Goal: Task Accomplishment & Management: Use online tool/utility

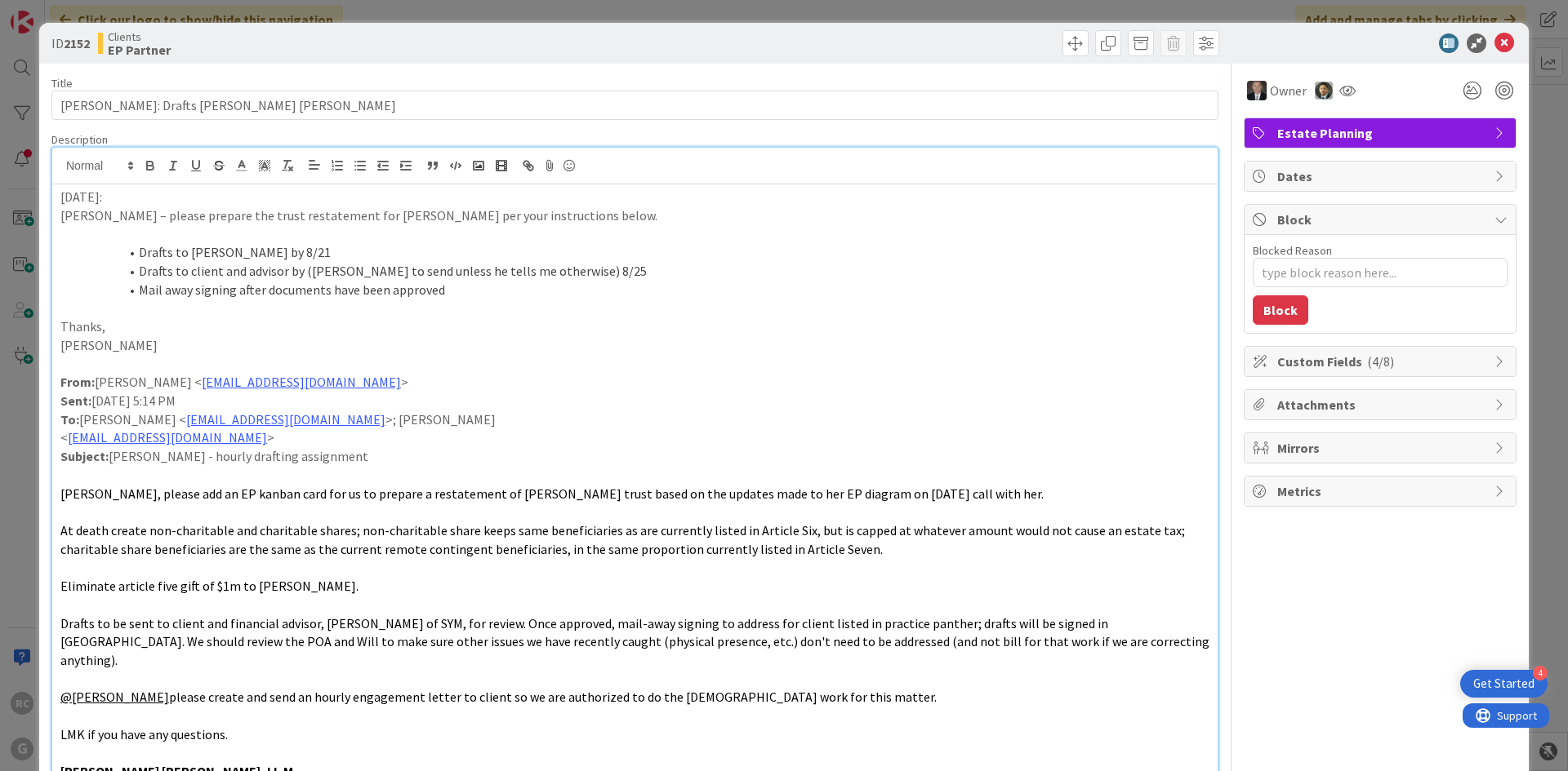
scroll to position [81, 0]
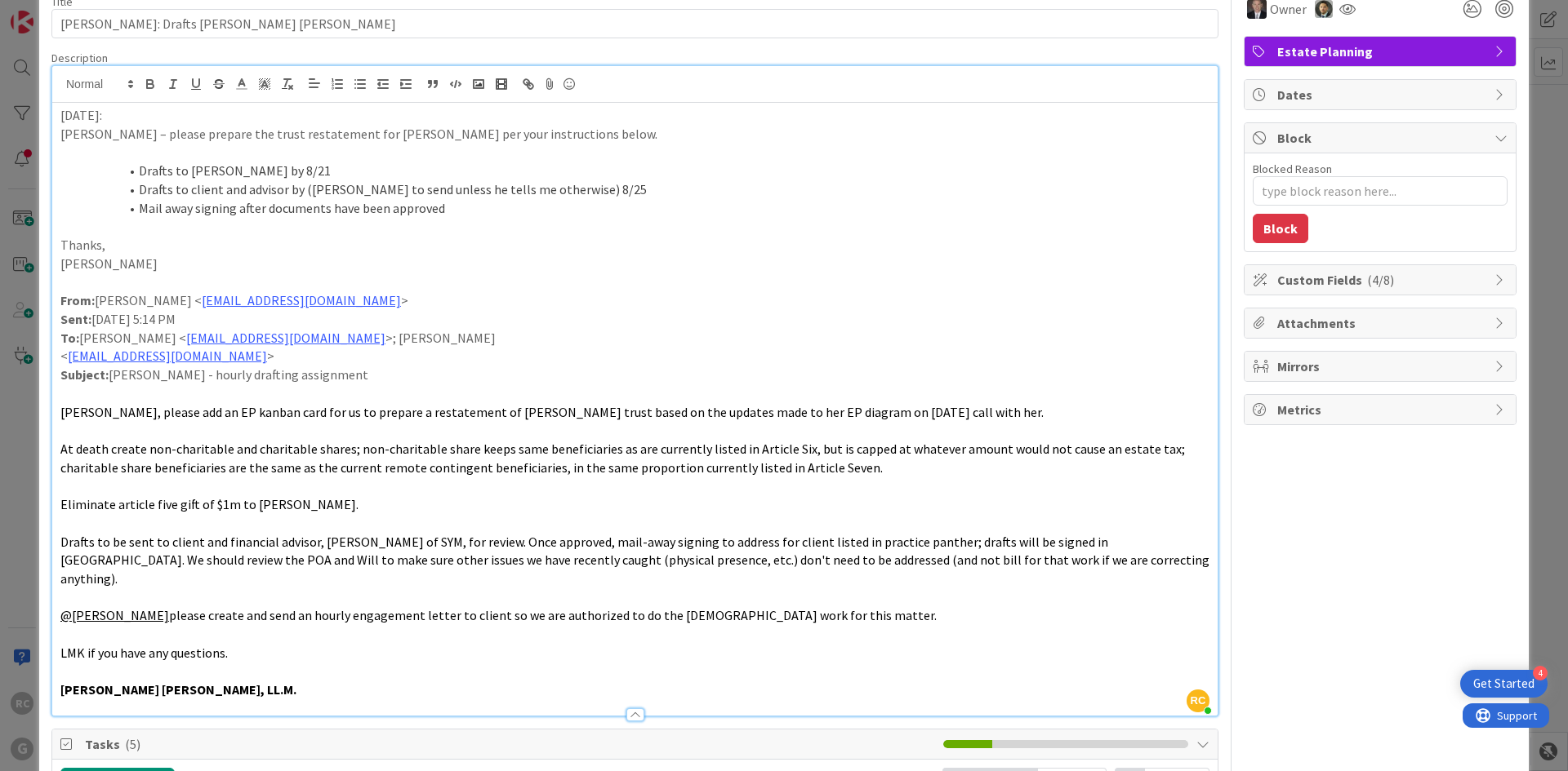
click at [59, 114] on div "[DATE]: [PERSON_NAME] – please prepare the trust restatement for [PERSON_NAME] …" at bounding box center [634, 409] width 1166 height 613
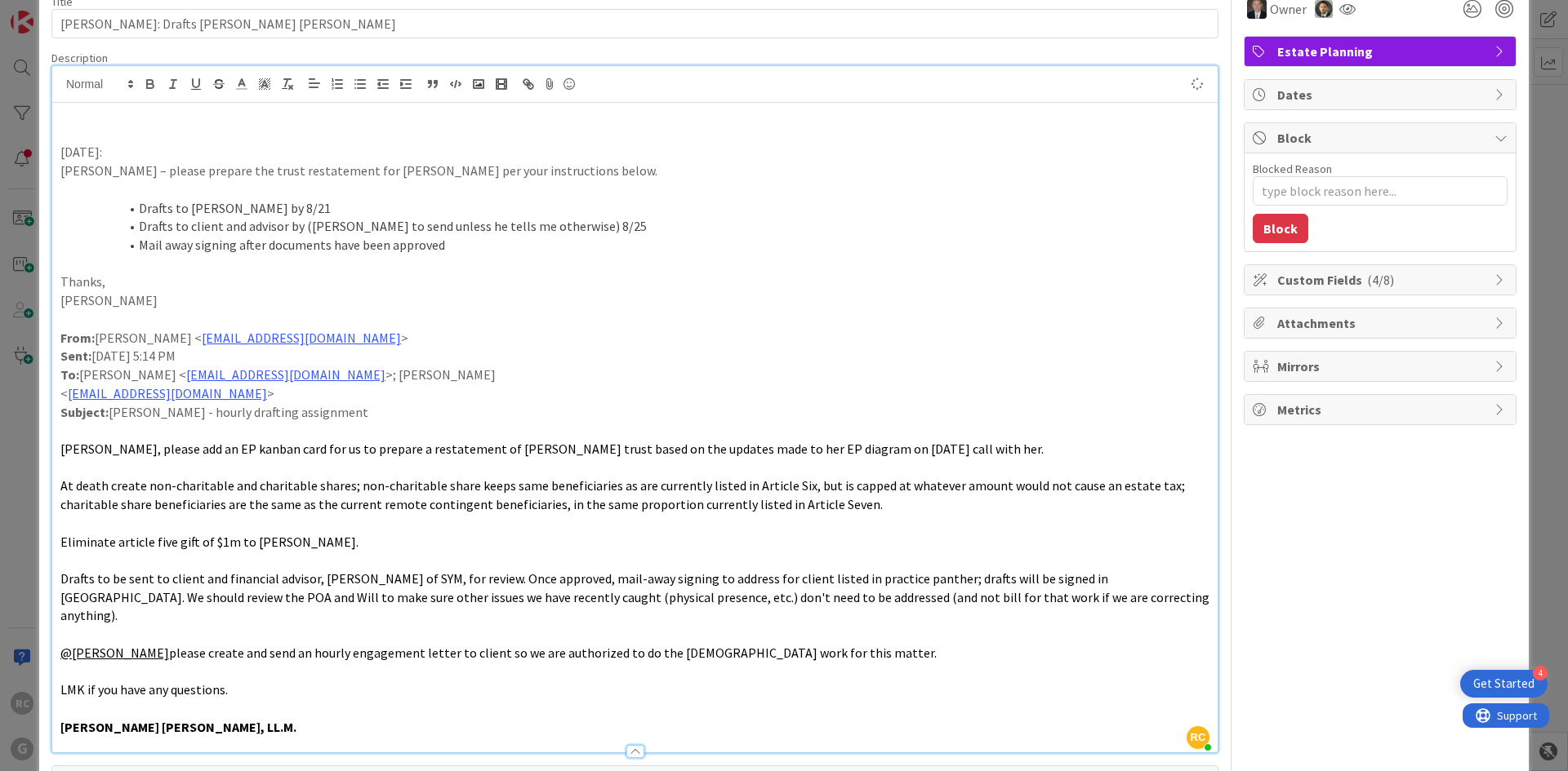
type textarea "x"
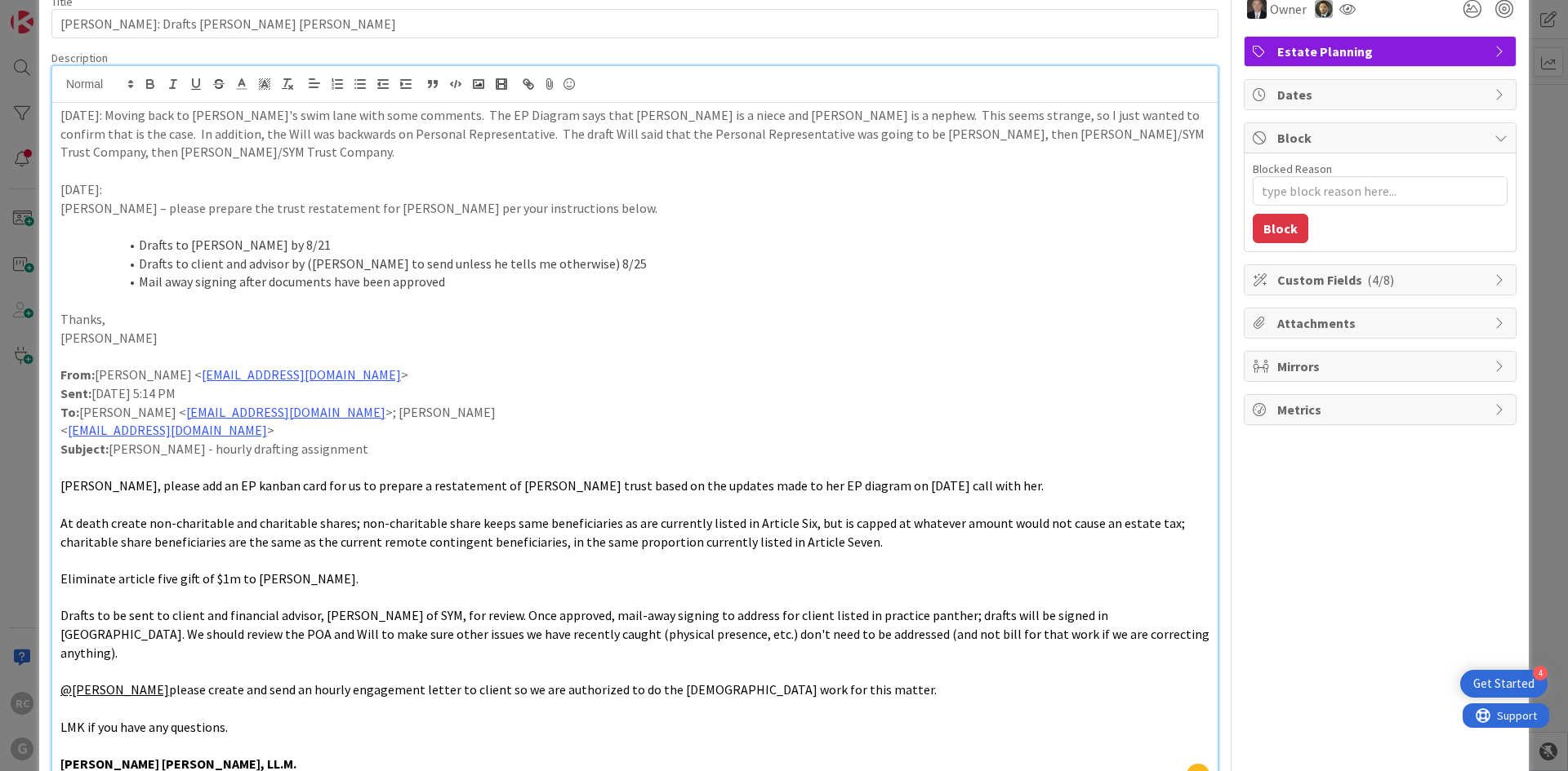
click at [973, 133] on p "[DATE]: Moving back to [PERSON_NAME]'s swim lane with some comments. The EP Dia…" at bounding box center [634, 133] width 1149 height 56
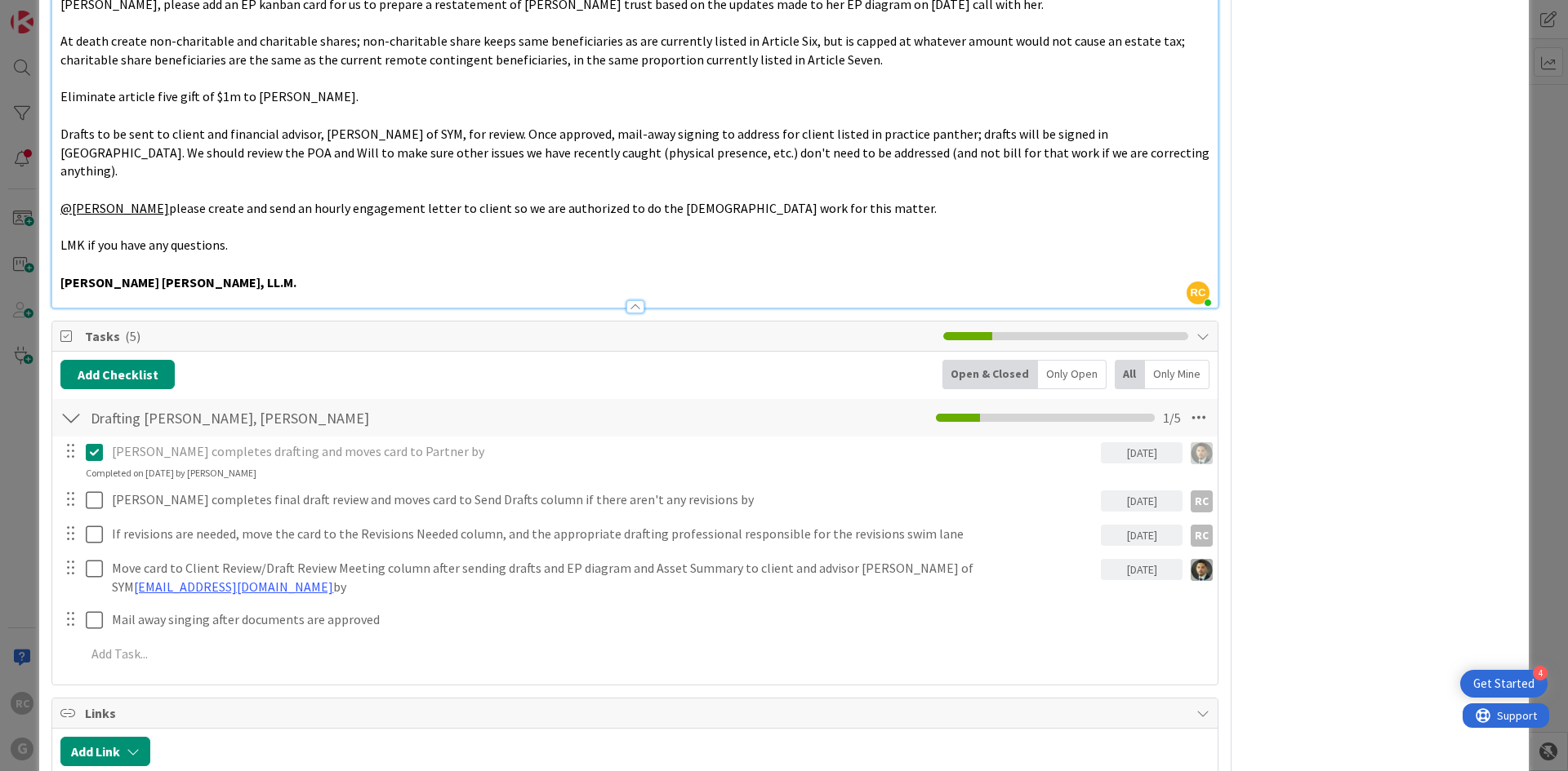
scroll to position [816, 0]
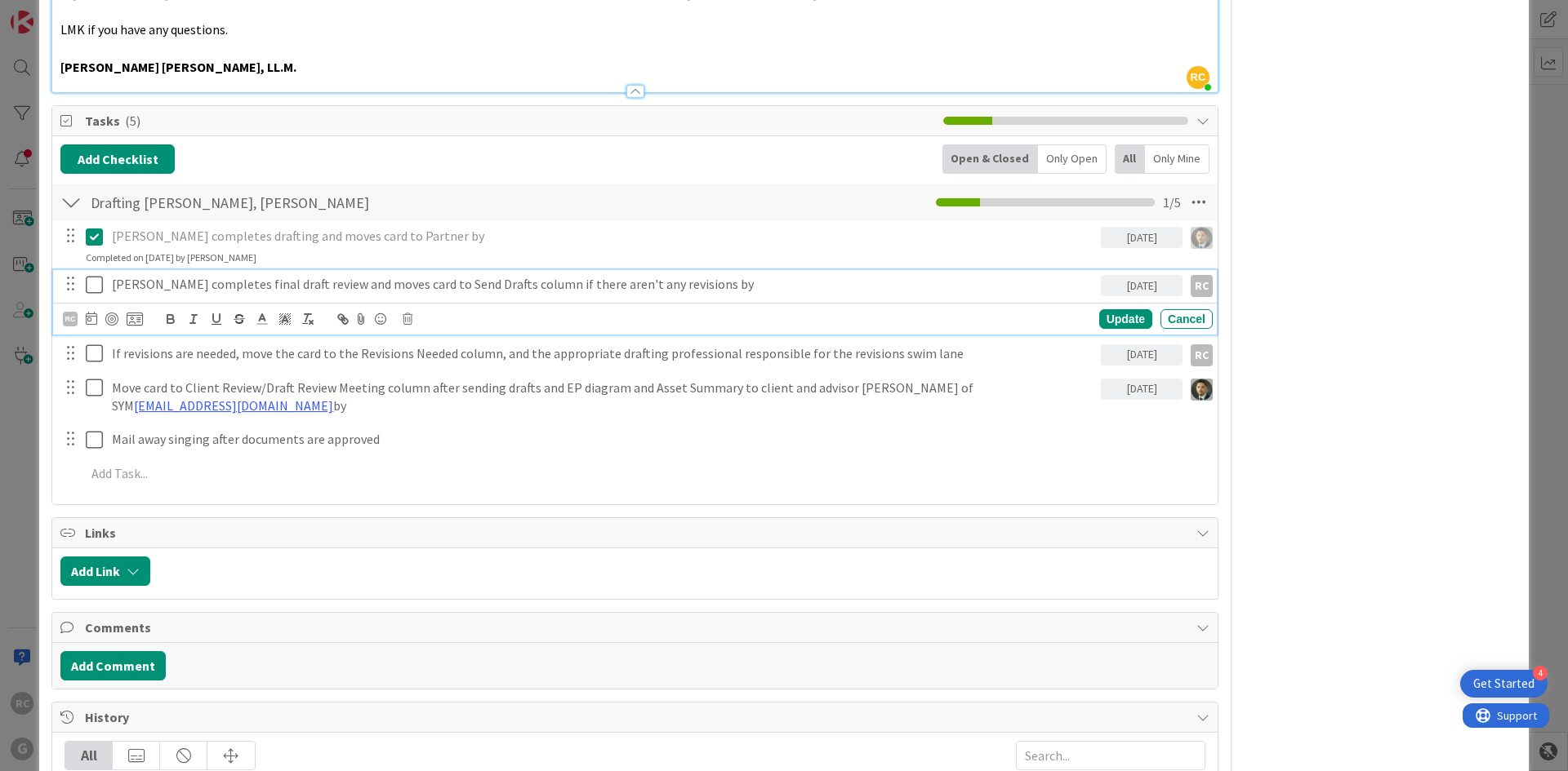
click at [93, 275] on icon at bounding box center [98, 285] width 24 height 20
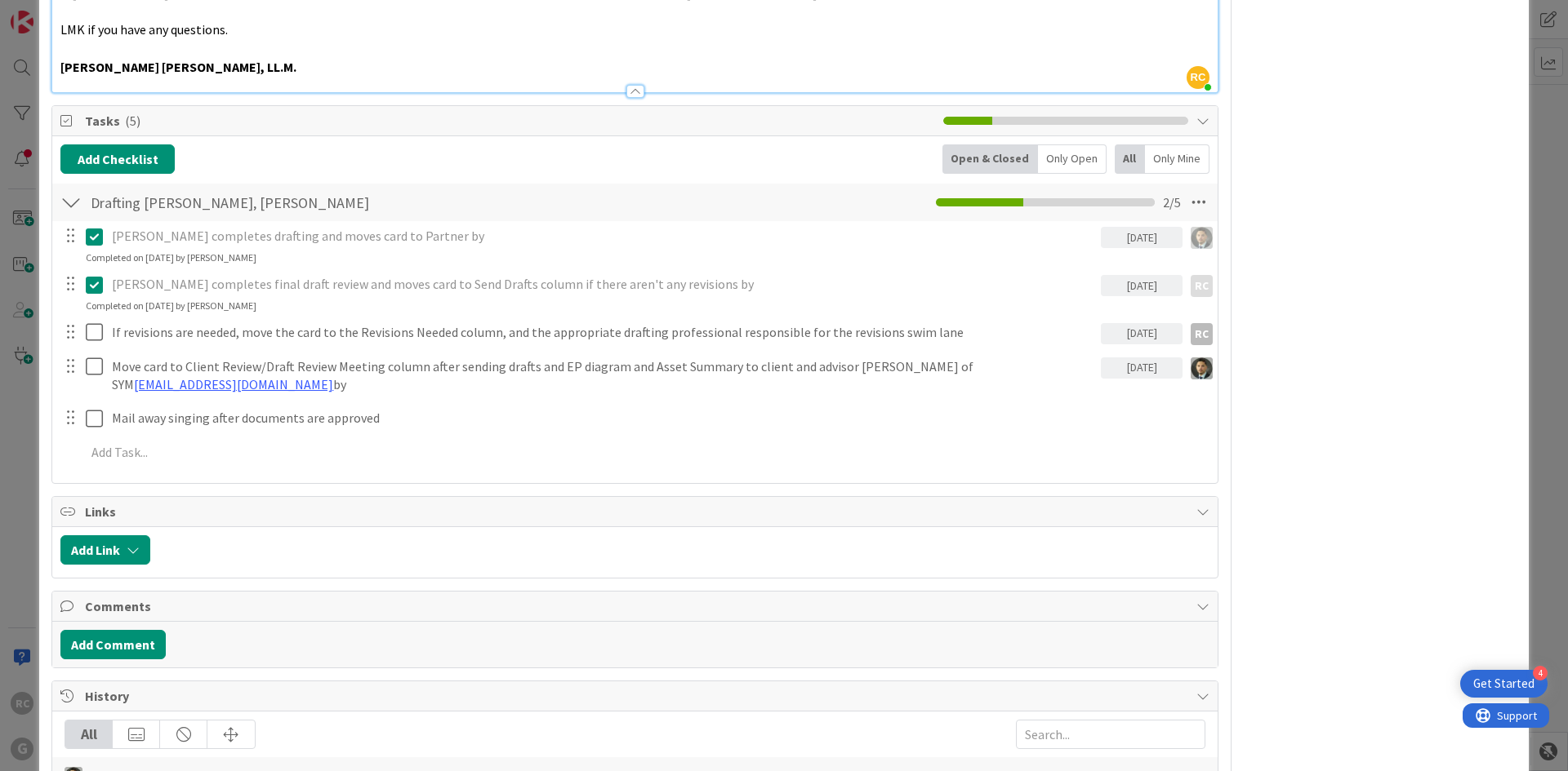
type textarea "x"
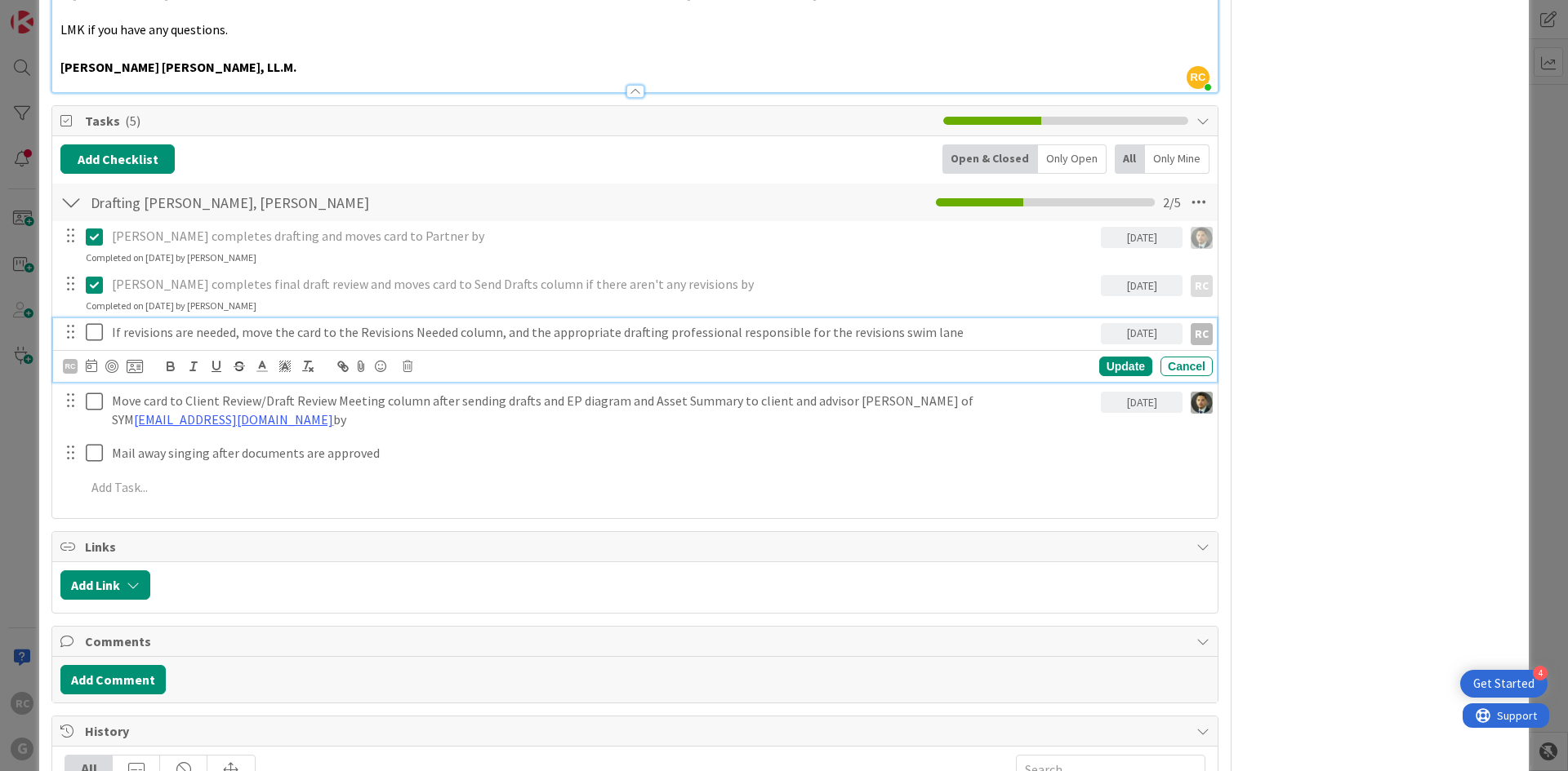
click at [138, 323] on p "If revisions are needed, move the card to the Revisions Needed column, and the …" at bounding box center [603, 332] width 982 height 19
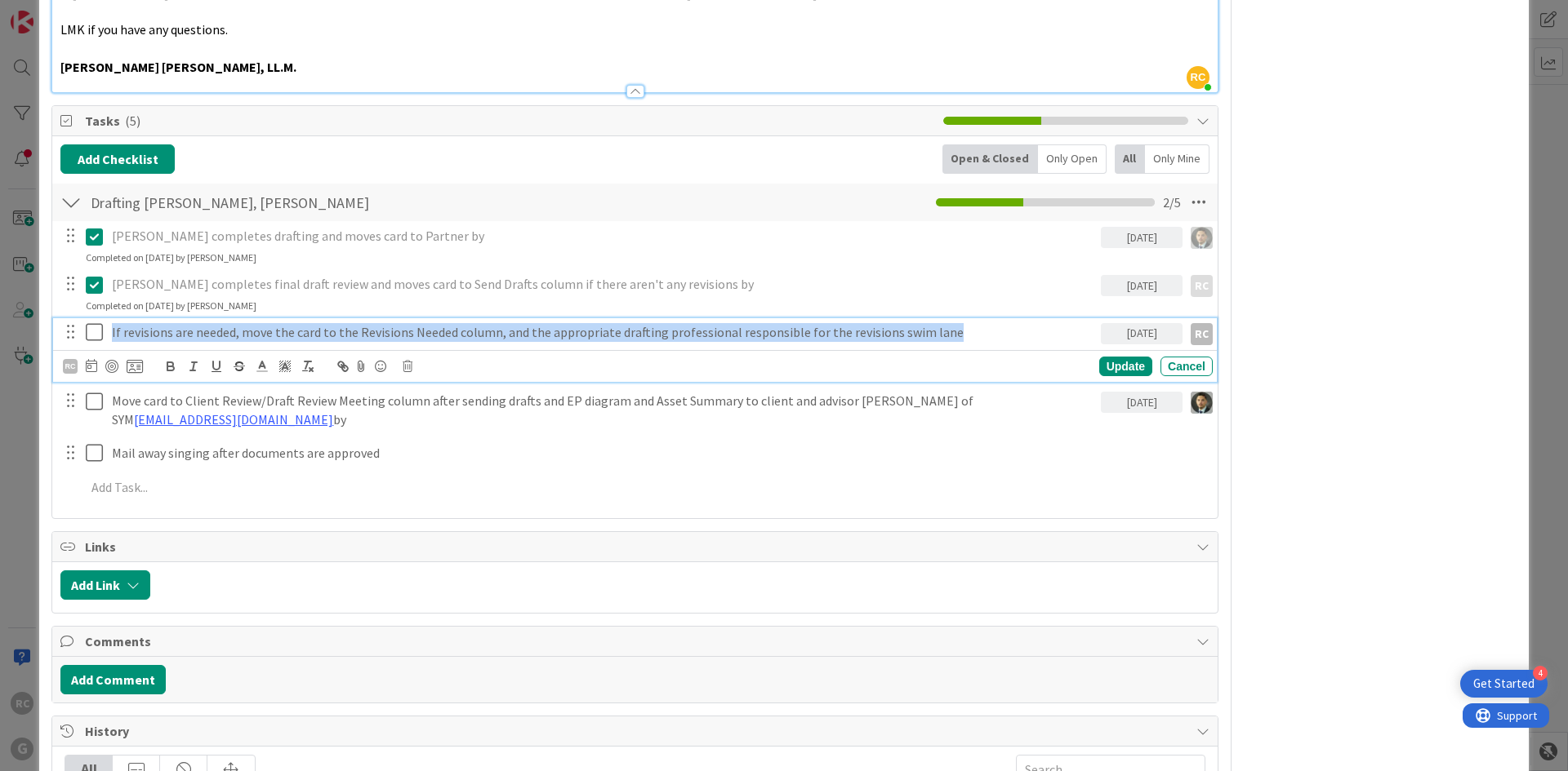
drag, startPoint x: 965, startPoint y: 318, endPoint x: 143, endPoint y: 307, distance: 822.1
click at [78, 326] on div "If revisions are needed, move the card to the Revisions Needed column, and the …" at bounding box center [636, 332] width 1153 height 29
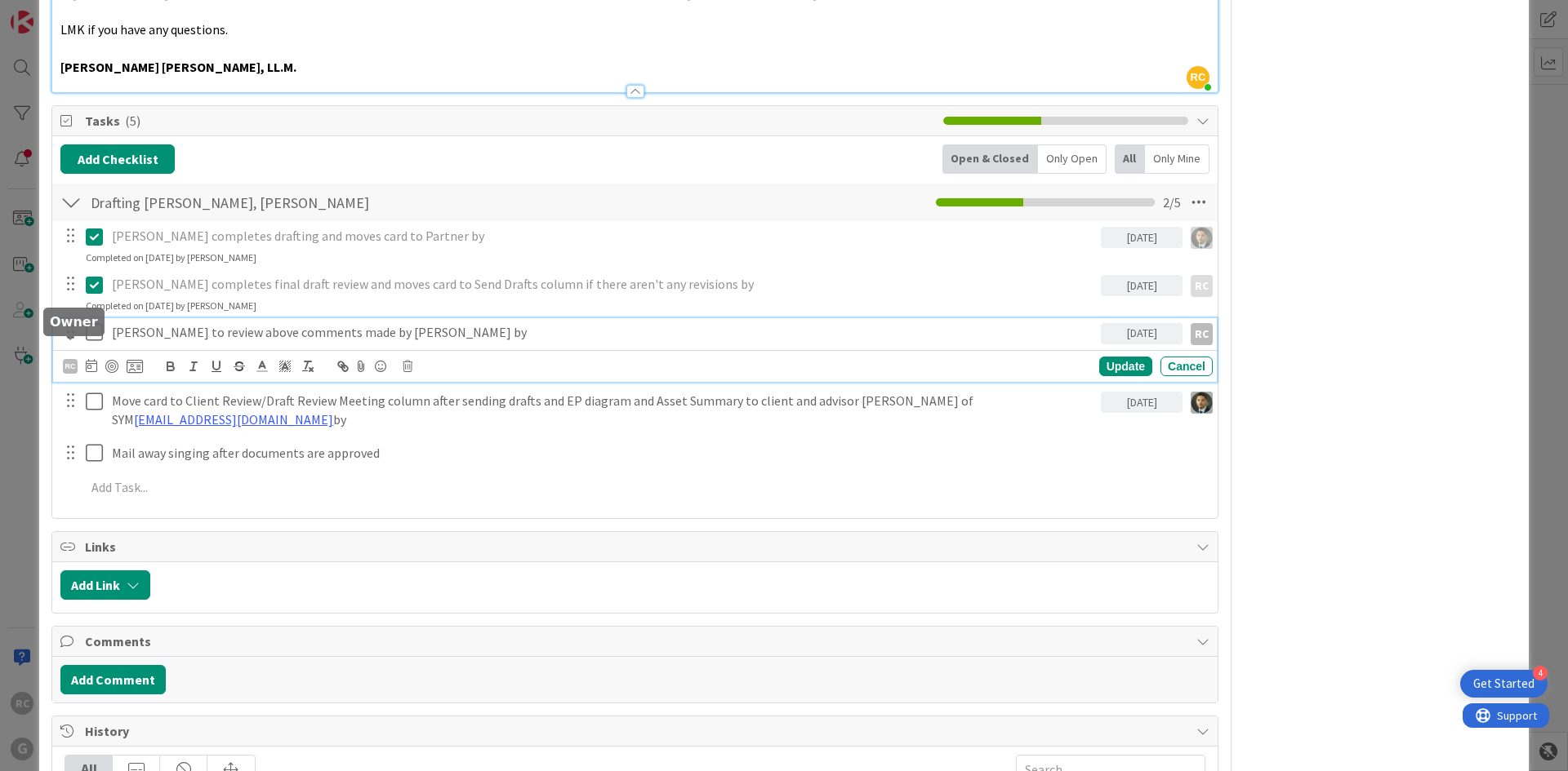
click at [72, 359] on div "RC" at bounding box center [70, 366] width 14 height 14
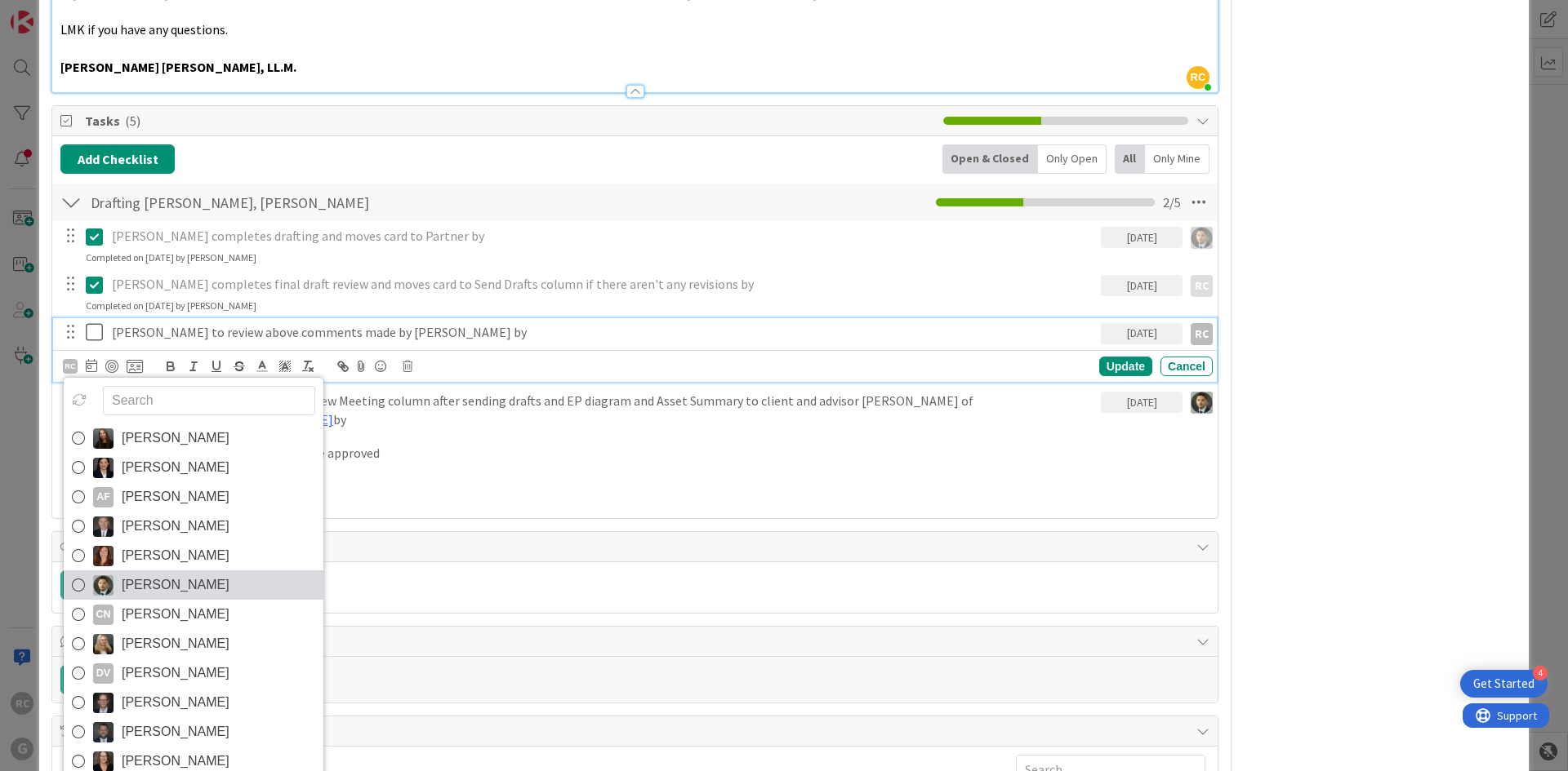
click at [74, 573] on icon at bounding box center [78, 585] width 13 height 24
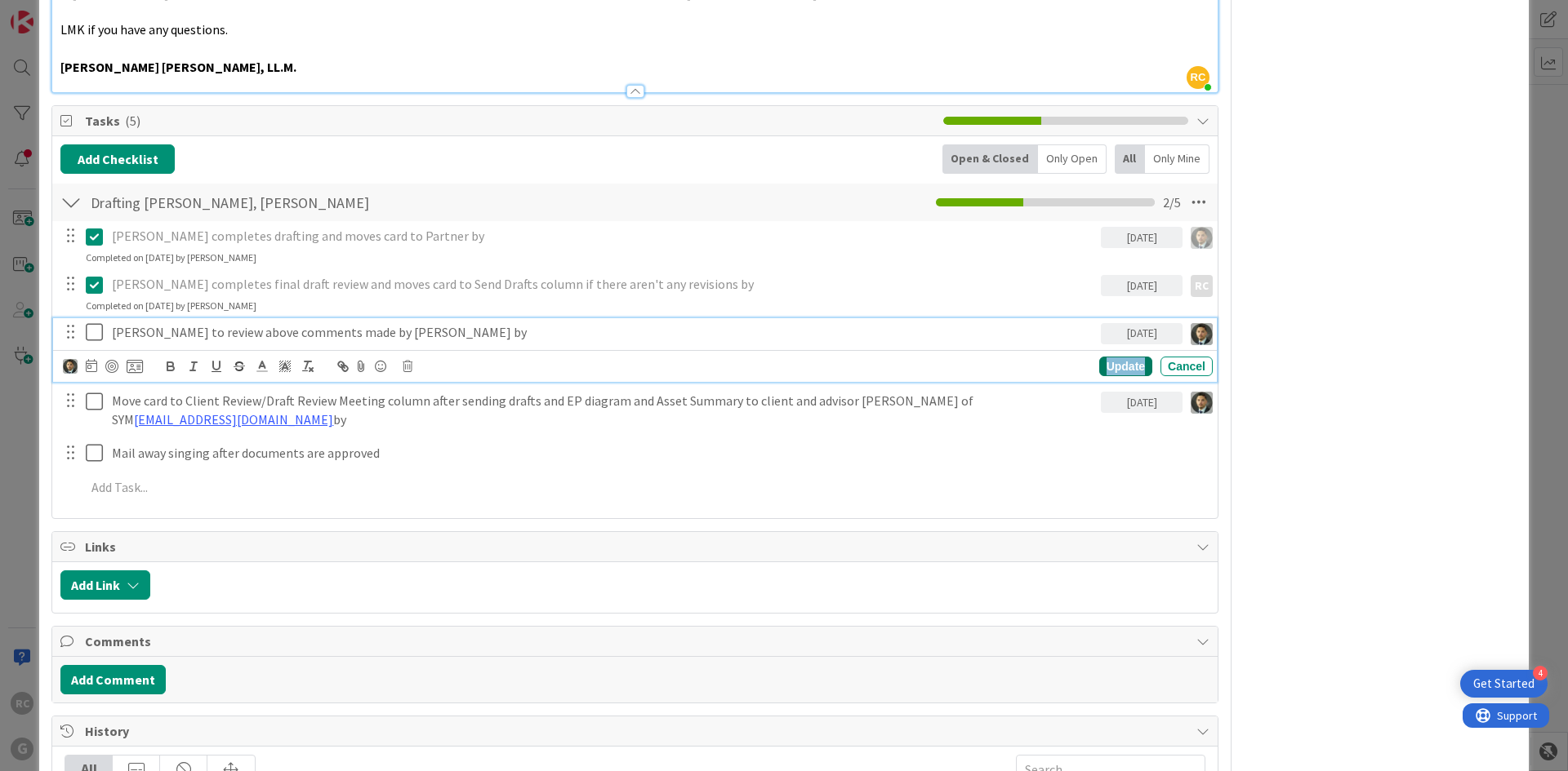
click at [1120, 356] on div "Update" at bounding box center [1125, 366] width 53 height 20
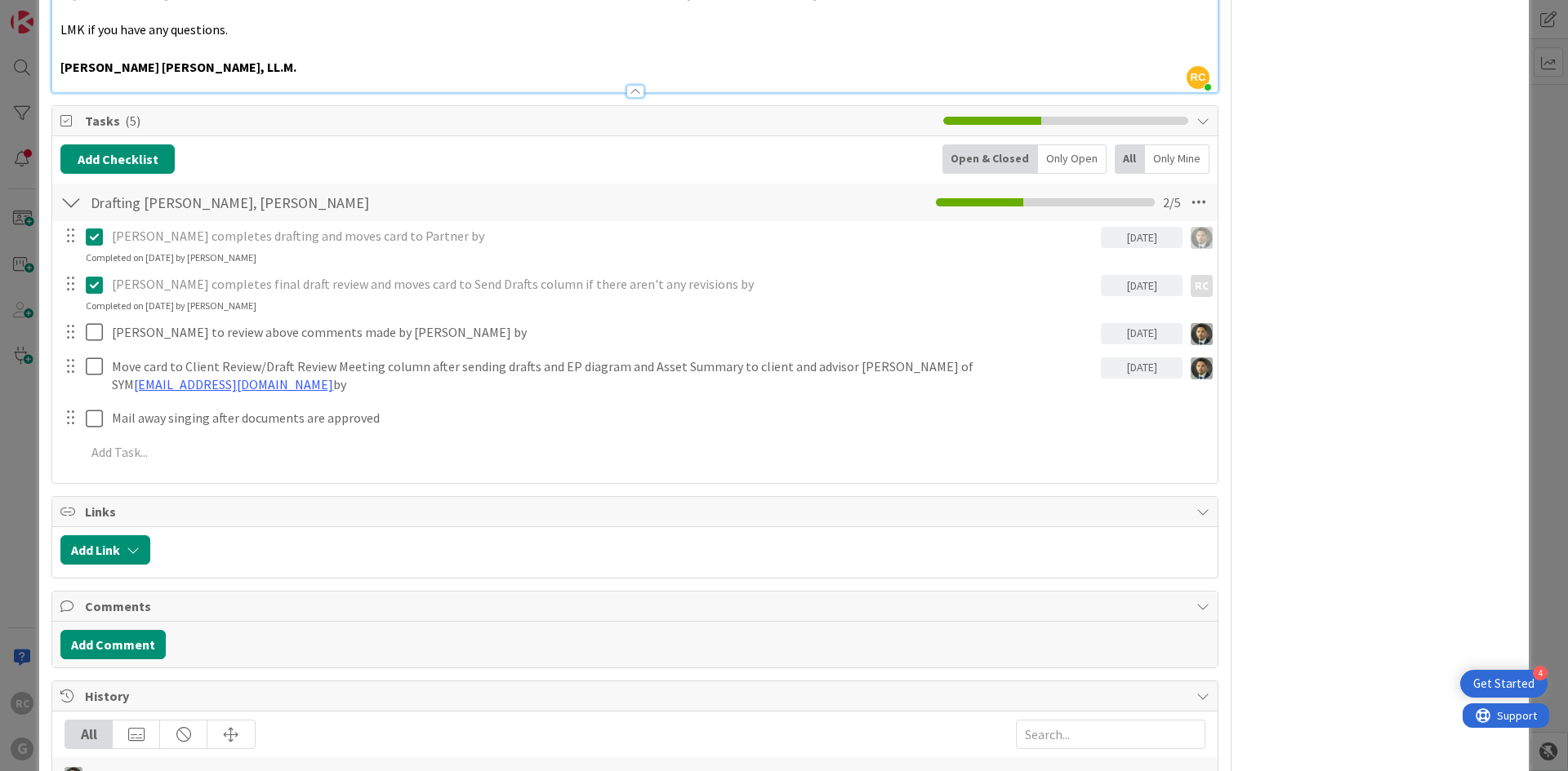
type textarea "x"
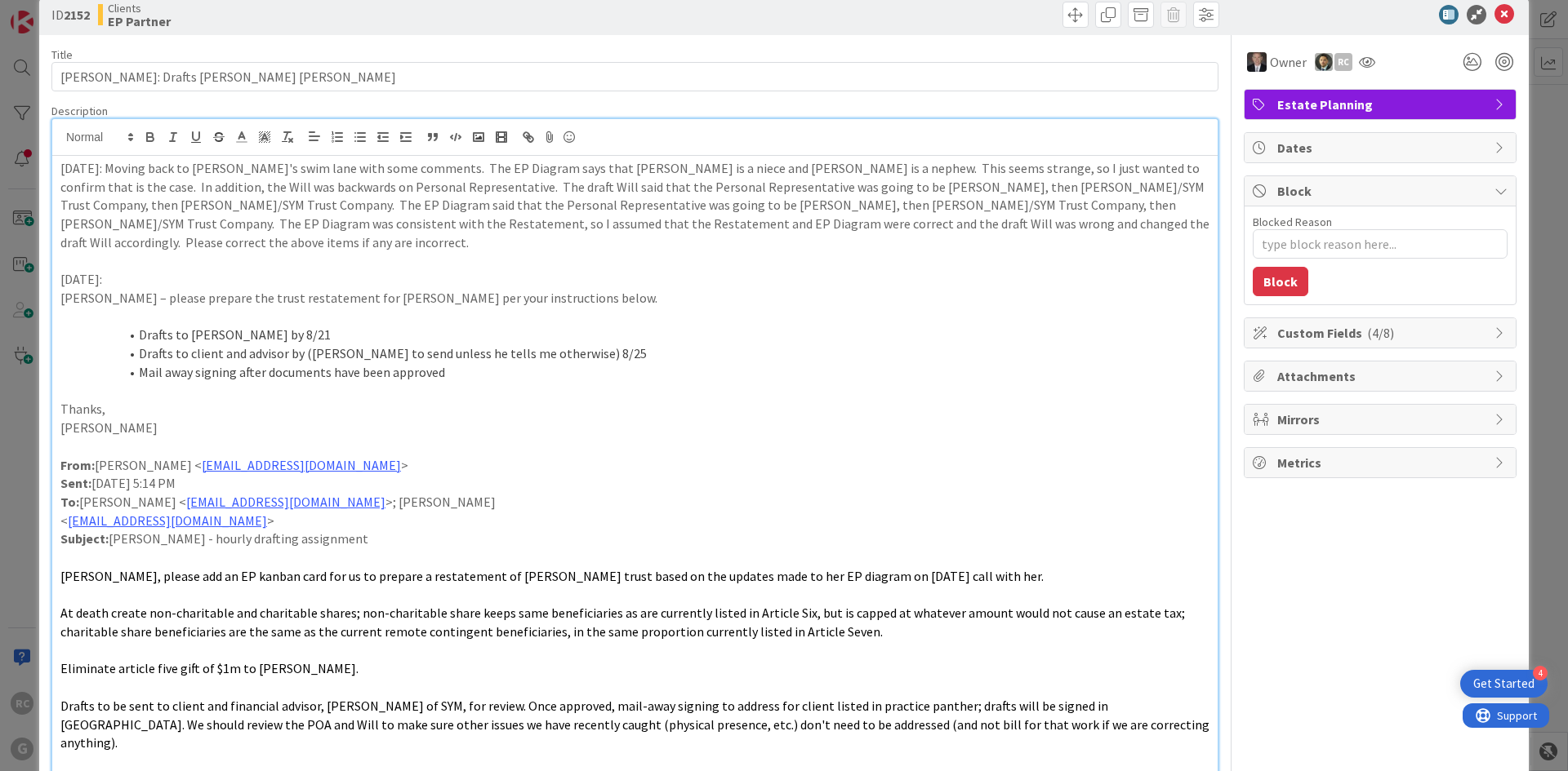
scroll to position [0, 0]
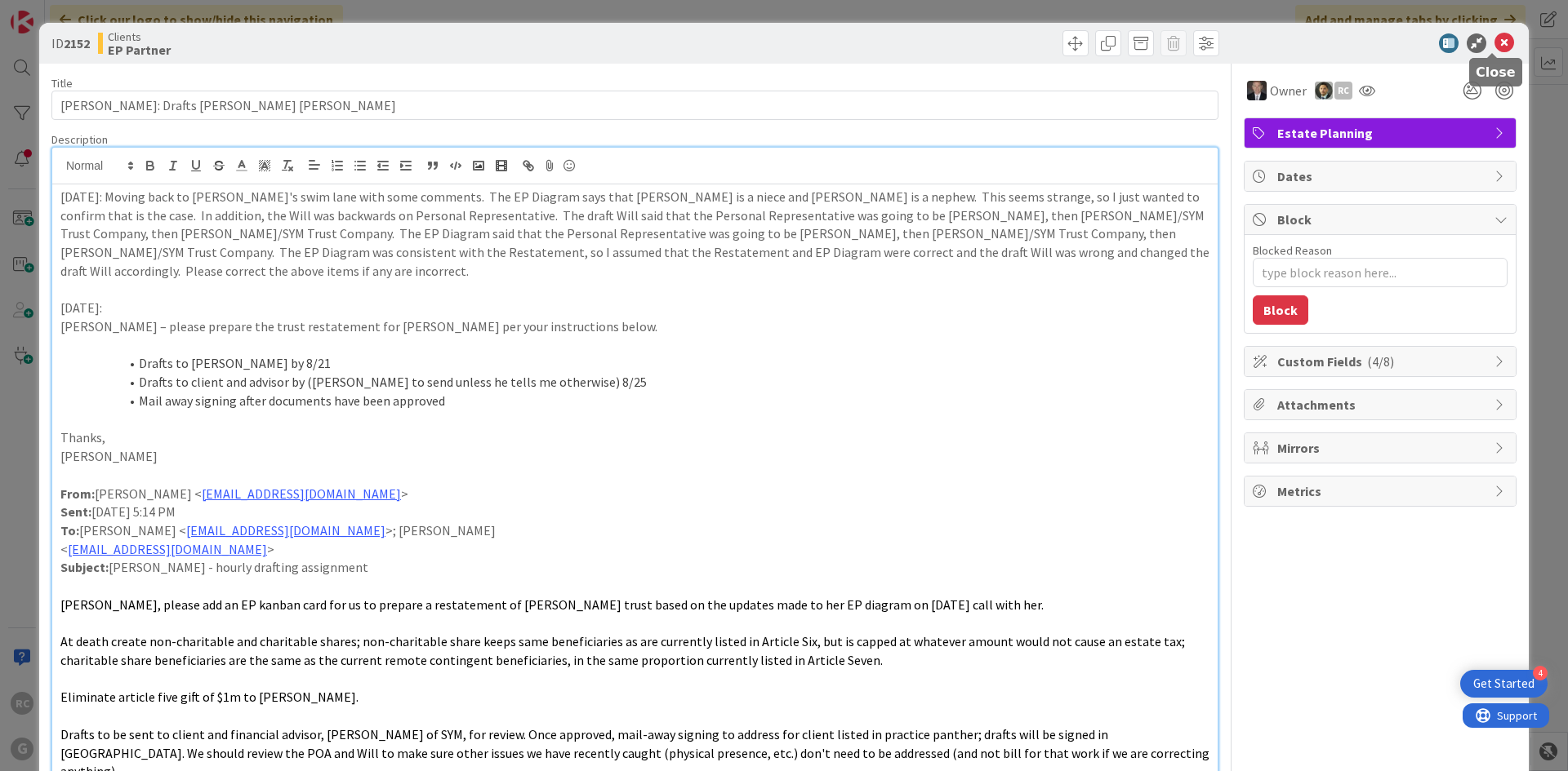
click at [1495, 42] on icon at bounding box center [1504, 43] width 20 height 20
